Goal: Navigation & Orientation: Find specific page/section

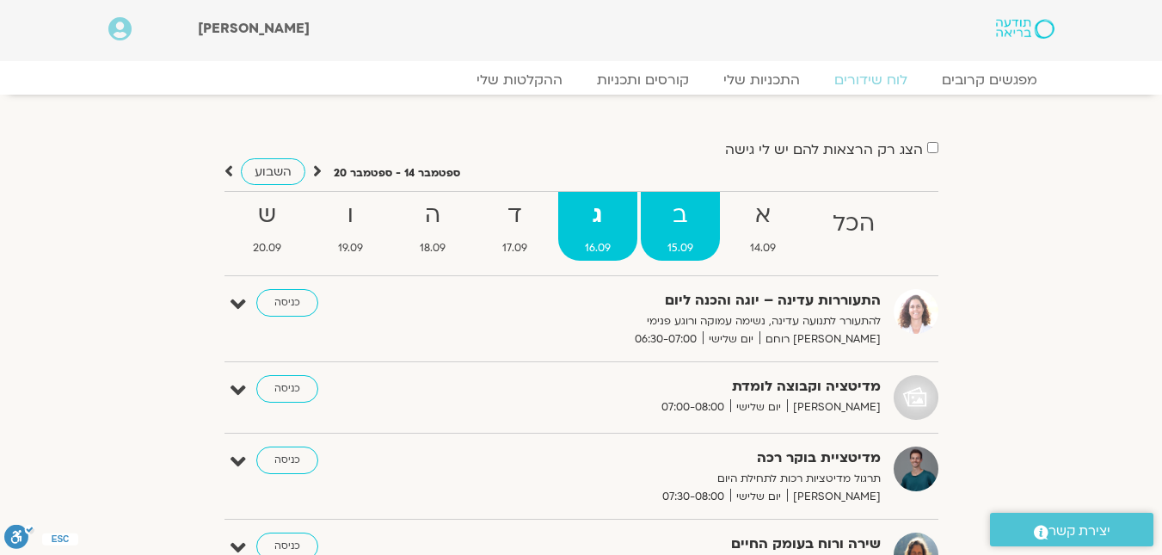
click at [684, 206] on strong "ב" at bounding box center [680, 215] width 79 height 39
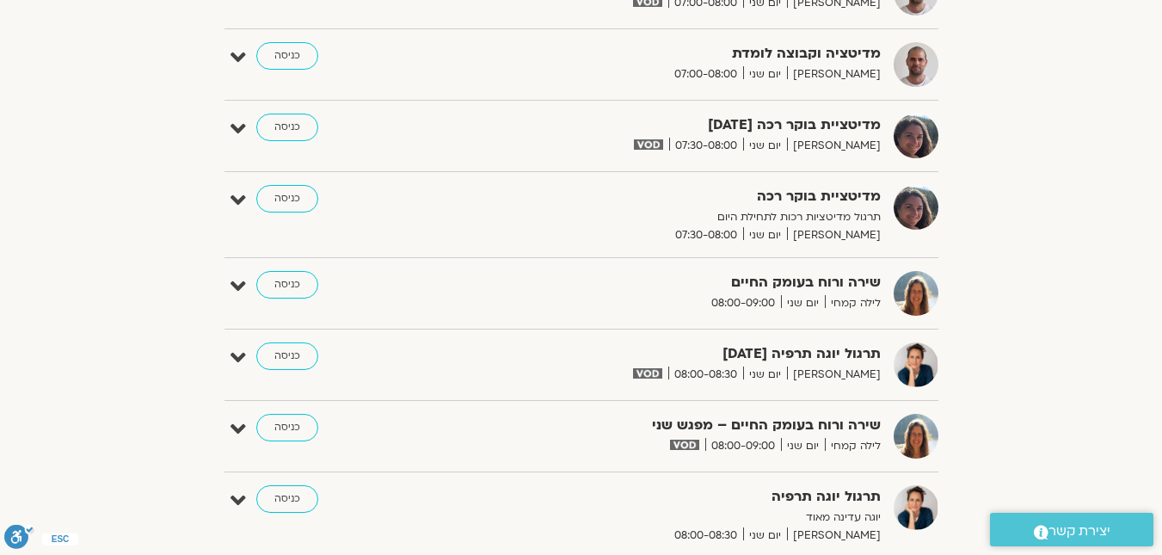
scroll to position [86, 0]
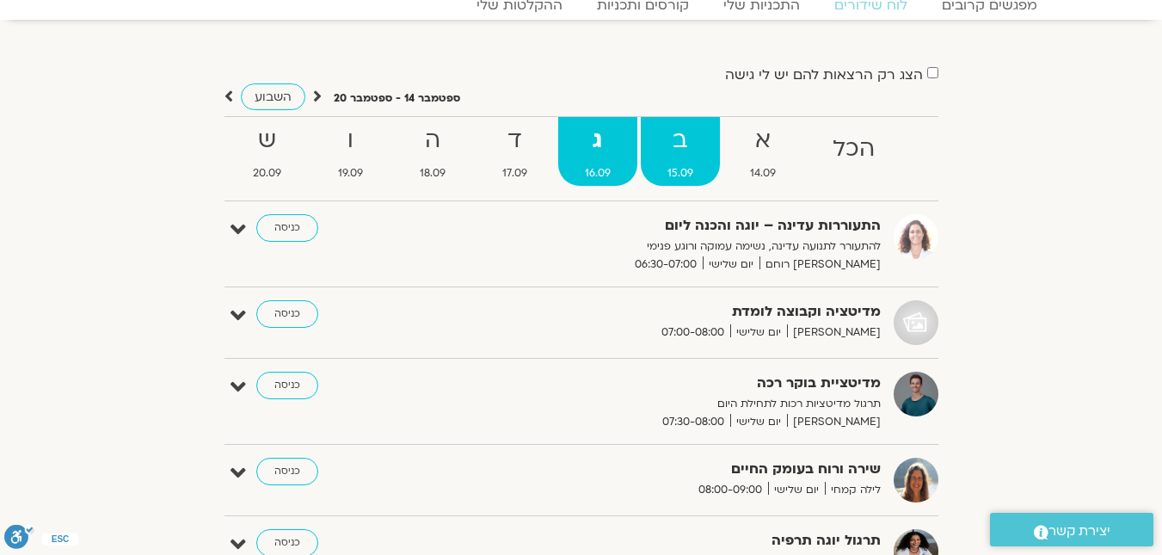
click at [683, 154] on strong "ב" at bounding box center [680, 140] width 79 height 39
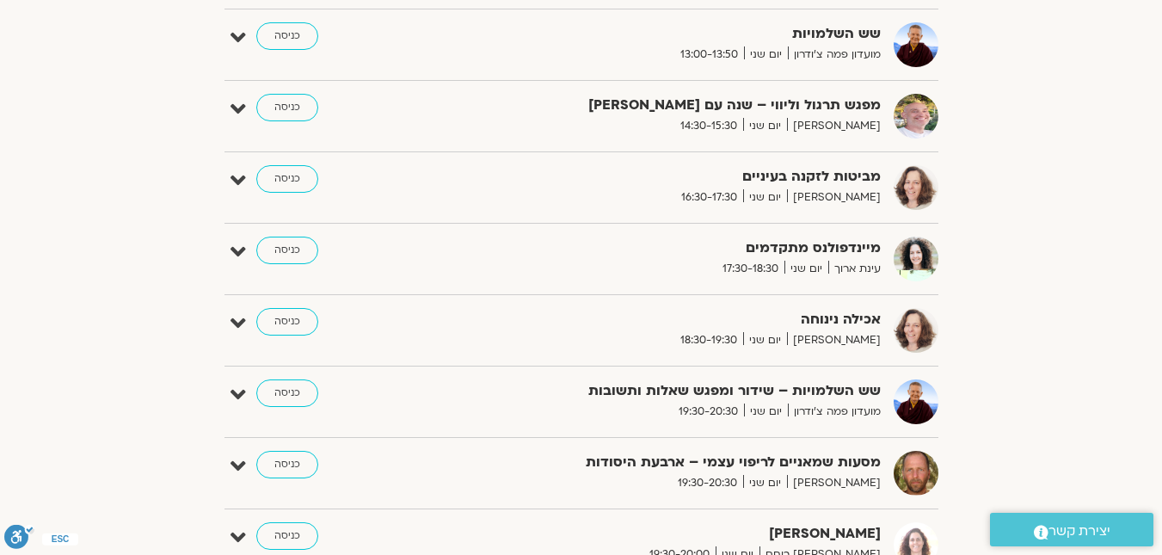
scroll to position [1193, 0]
